Goal: Find specific page/section: Find specific page/section

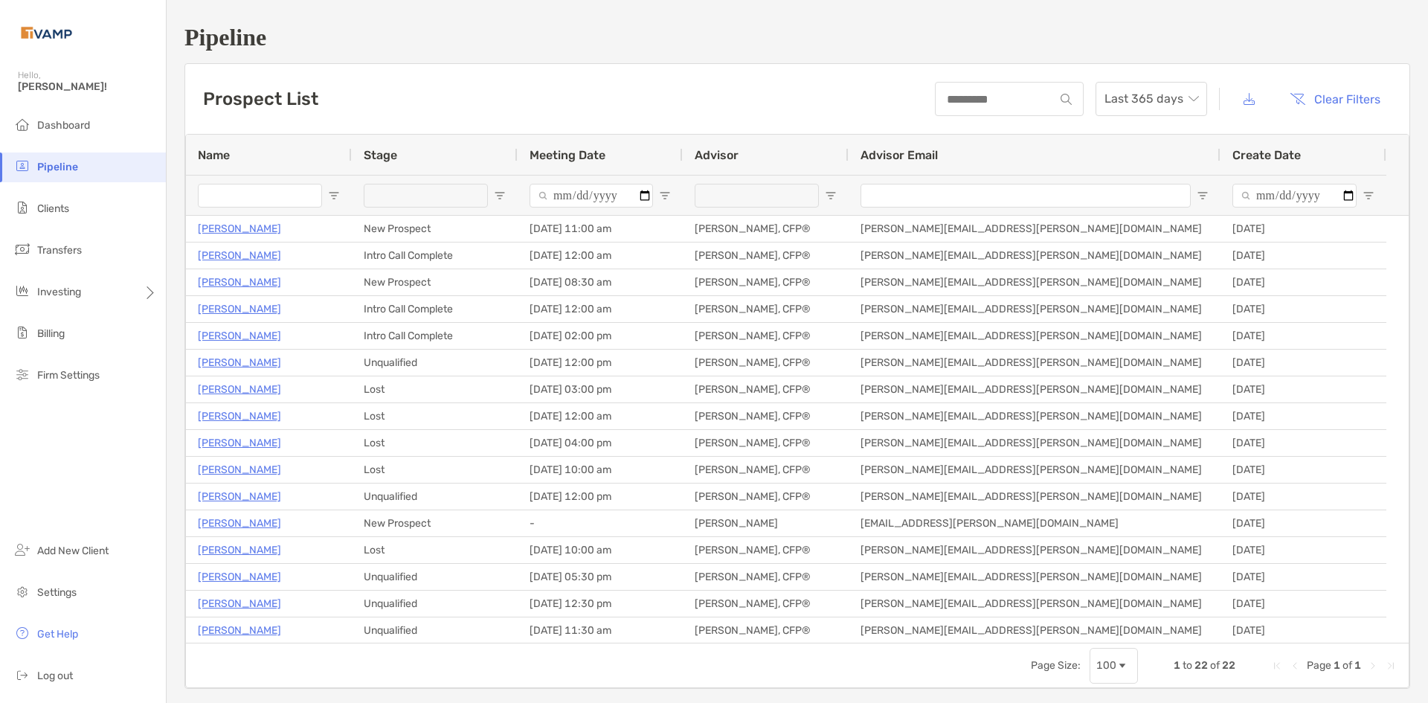
click at [497, 38] on h1 "Pipeline" at bounding box center [796, 38] width 1225 height 28
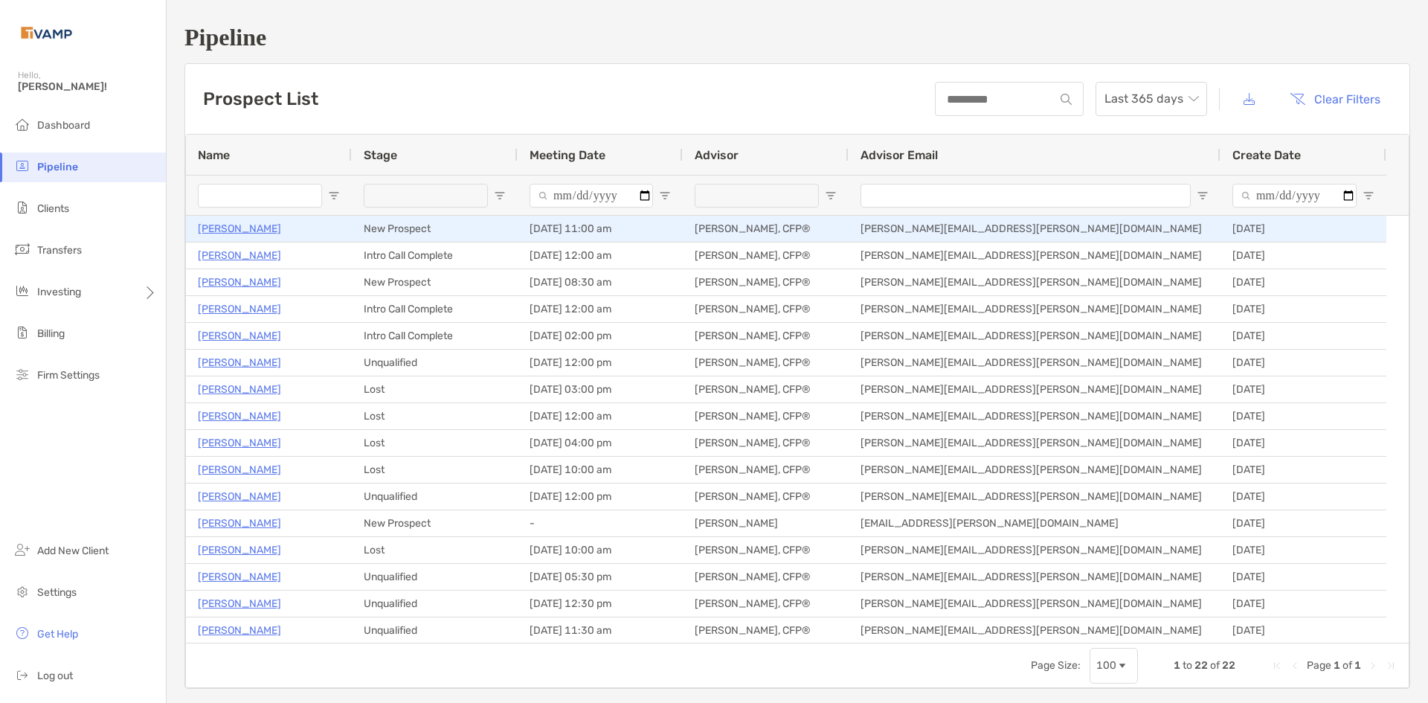
click at [242, 230] on p "[PERSON_NAME]" at bounding box center [239, 228] width 83 height 19
